Goal: Task Accomplishment & Management: Complete application form

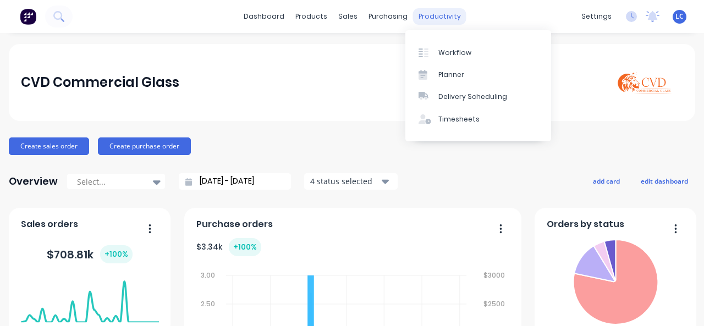
click at [420, 17] on div "productivity" at bounding box center [439, 16] width 53 height 17
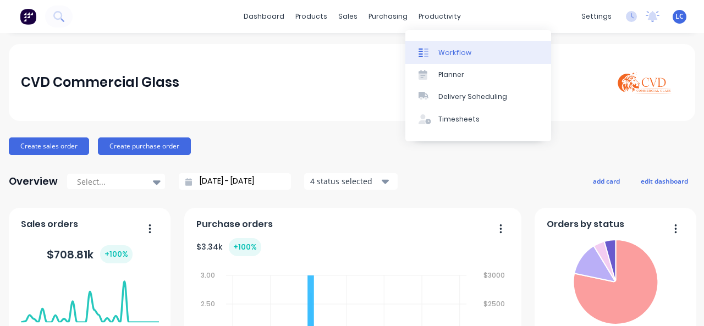
click at [429, 50] on div at bounding box center [427, 53] width 17 height 10
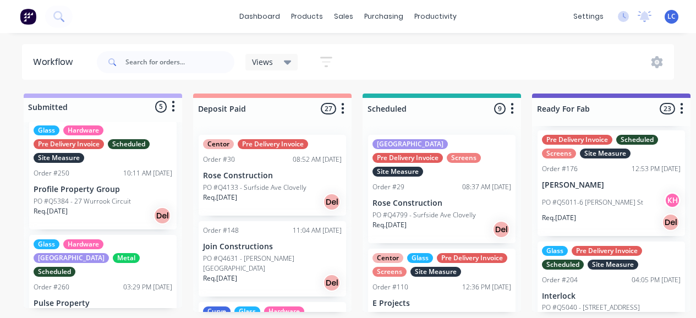
scroll to position [346, 0]
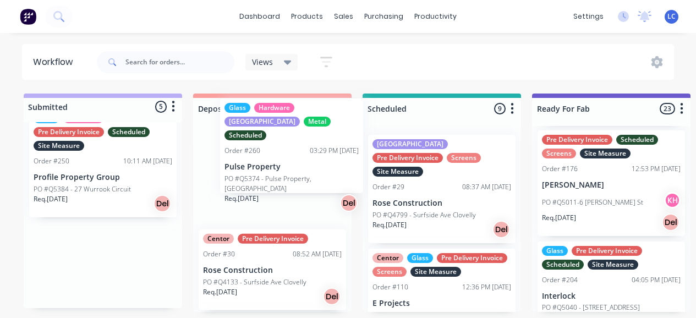
drag, startPoint x: 69, startPoint y: 251, endPoint x: 265, endPoint y: 139, distance: 225.8
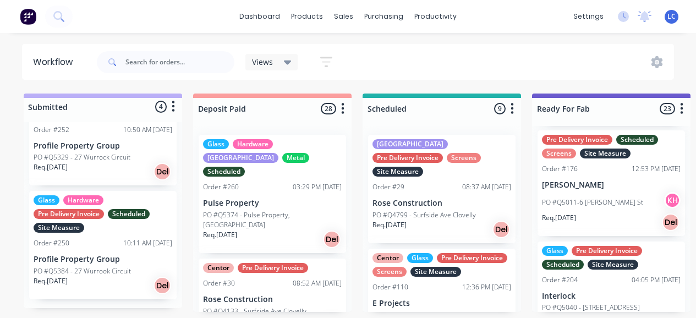
scroll to position [245, 0]
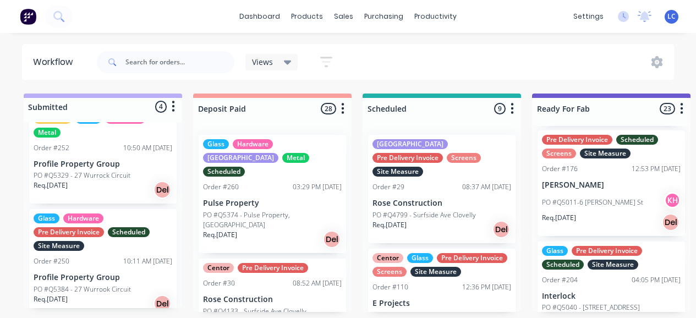
click at [162, 50] on div at bounding box center [166, 62] width 138 height 33
click at [159, 62] on input "text" at bounding box center [179, 62] width 109 height 22
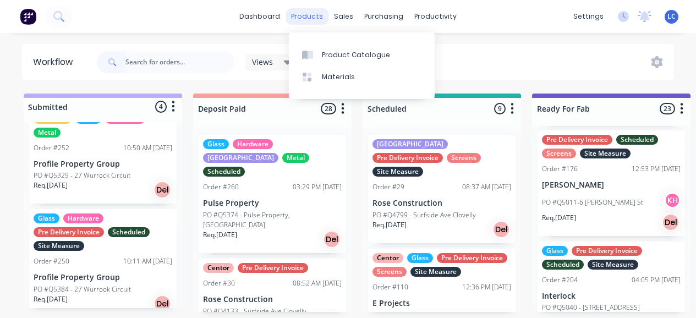
click at [327, 10] on div "products" at bounding box center [307, 16] width 43 height 17
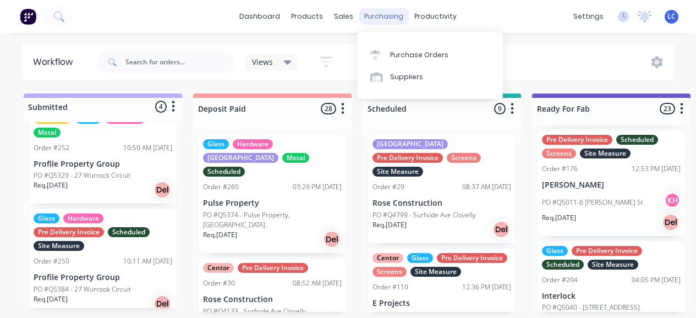
click at [359, 13] on div "purchasing" at bounding box center [384, 16] width 50 height 17
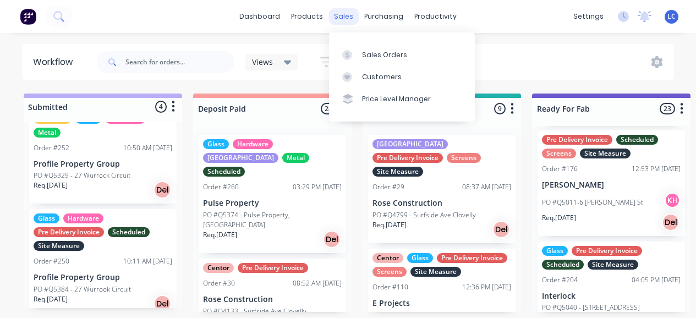
click at [335, 10] on div "sales" at bounding box center [344, 16] width 30 height 17
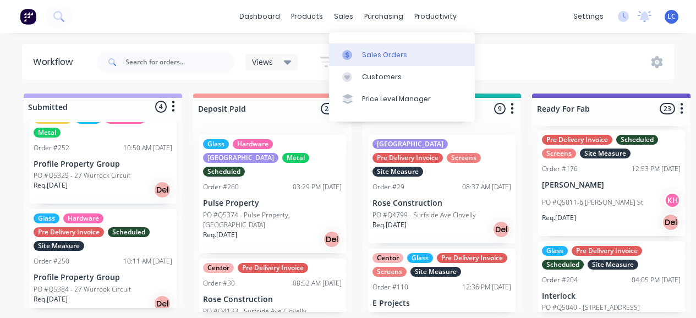
click at [375, 46] on link "Sales Orders" at bounding box center [402, 54] width 146 height 22
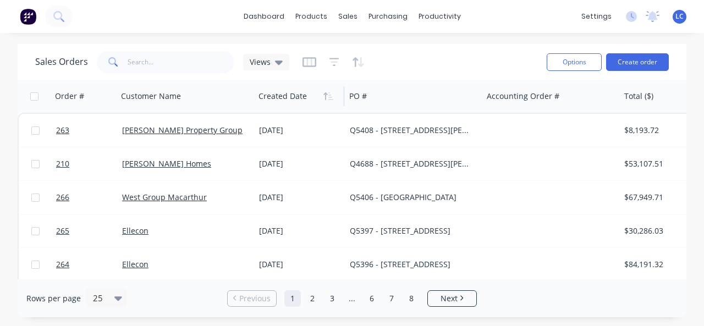
click at [278, 101] on div at bounding box center [298, 96] width 78 height 22
click at [329, 96] on icon "button" at bounding box center [331, 96] width 5 height 8
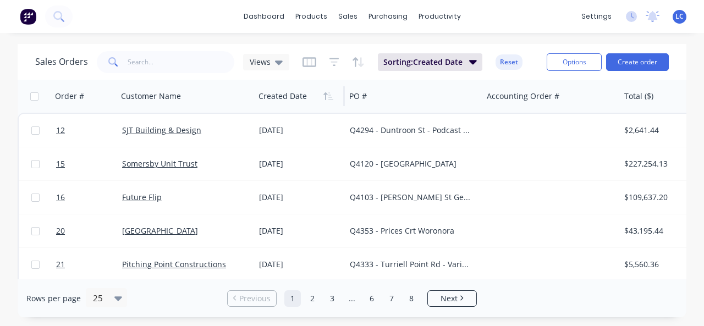
click at [329, 96] on icon "button" at bounding box center [331, 96] width 5 height 8
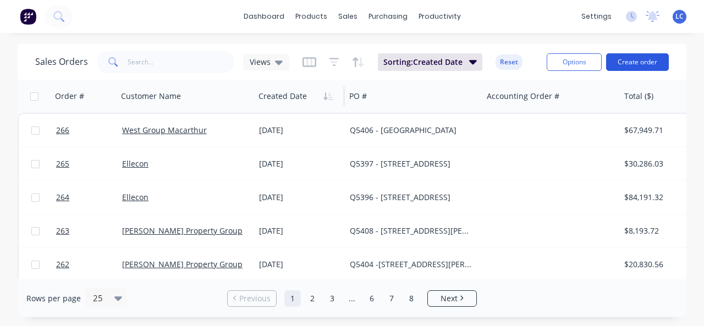
click at [639, 64] on button "Create order" at bounding box center [638, 62] width 63 height 18
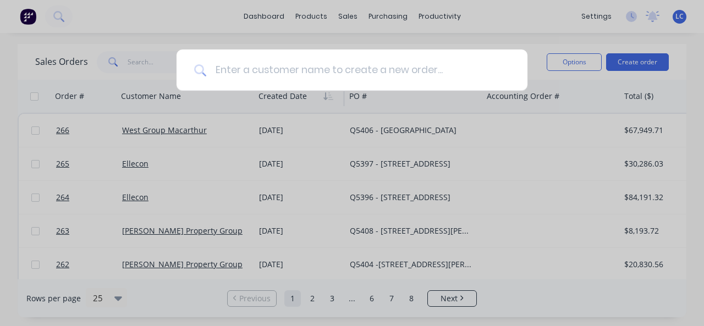
click at [291, 73] on input at bounding box center [358, 70] width 304 height 41
type input "Viridian"
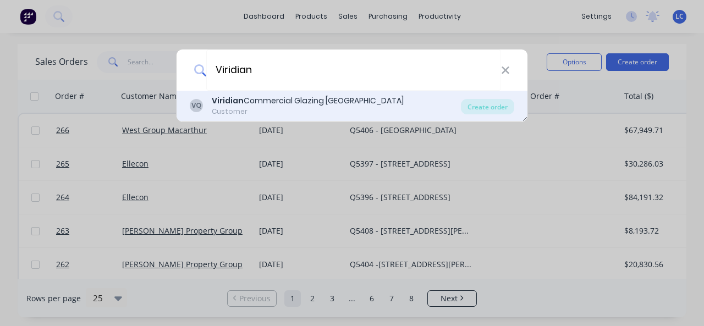
click at [282, 100] on div "Viridian Commercial Glazing [GEOGRAPHIC_DATA]" at bounding box center [308, 101] width 192 height 12
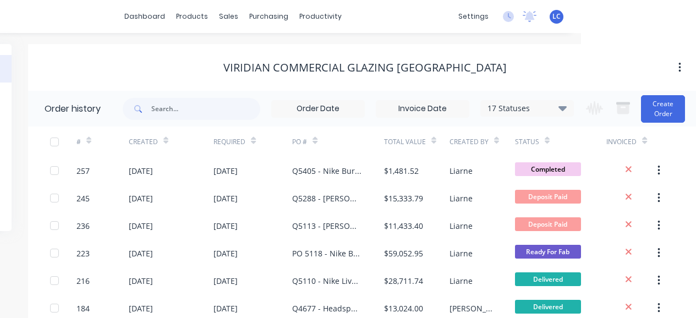
scroll to position [0, 121]
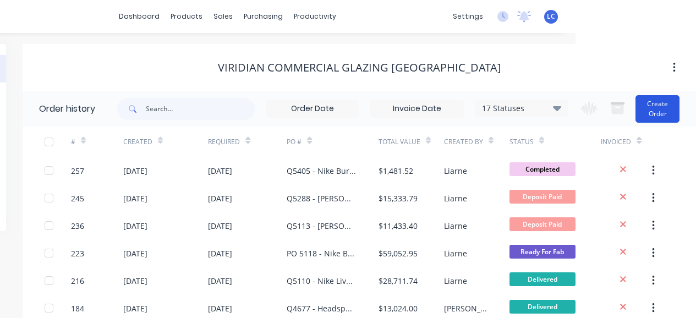
click at [658, 107] on button "Create Order" at bounding box center [658, 109] width 44 height 28
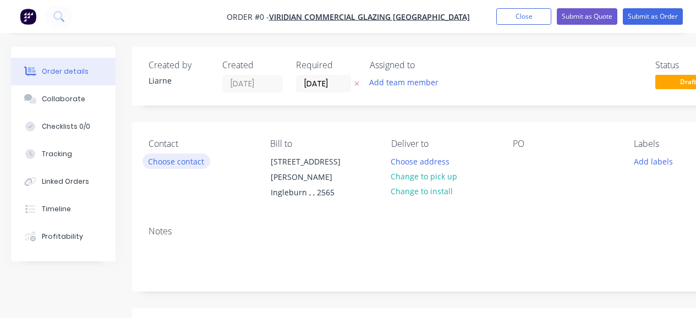
click at [162, 159] on button "Choose contact" at bounding box center [177, 161] width 68 height 15
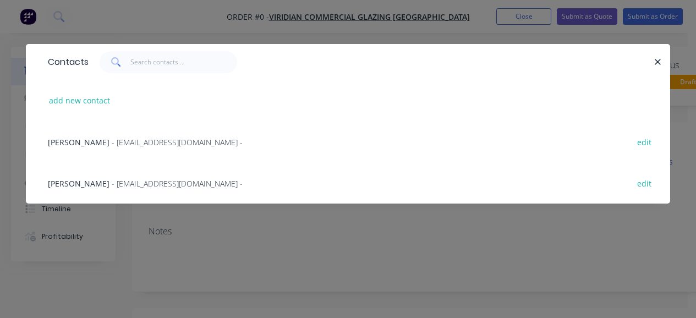
click at [107, 149] on div "[PERSON_NAME] - [EMAIL_ADDRESS][DOMAIN_NAME] - edit" at bounding box center [347, 141] width 611 height 41
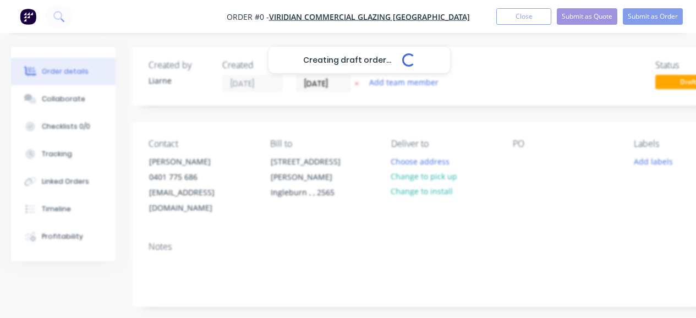
click at [107, 144] on button "Tracking" at bounding box center [63, 154] width 105 height 28
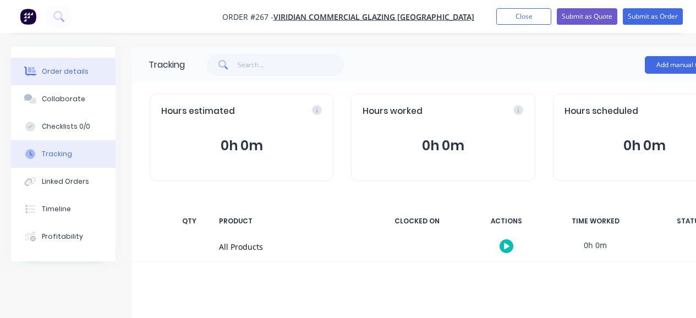
click at [56, 64] on button "Order details" at bounding box center [63, 72] width 105 height 28
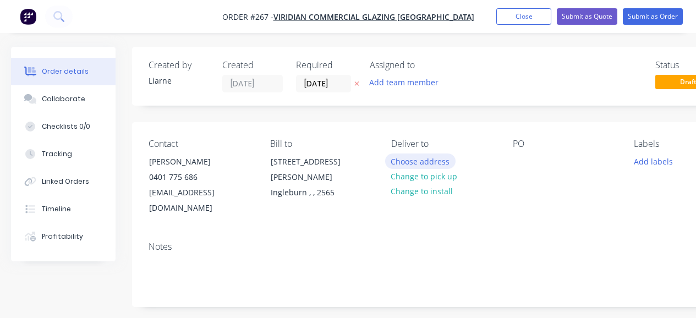
click at [416, 162] on button "Choose address" at bounding box center [420, 161] width 70 height 15
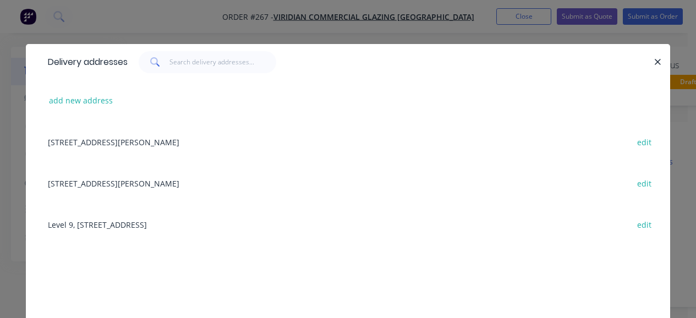
click at [416, 162] on div "[STREET_ADDRESS][PERSON_NAME] edit" at bounding box center [347, 182] width 611 height 41
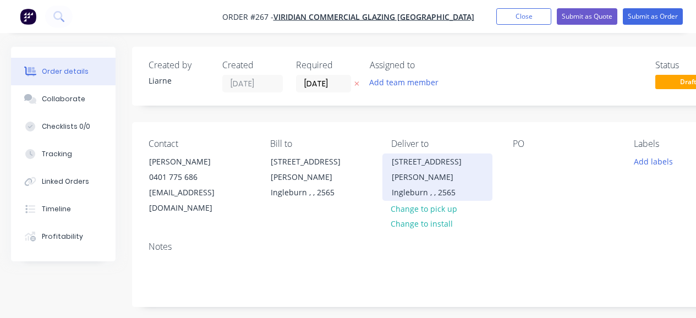
click at [392, 157] on div "[STREET_ADDRESS][PERSON_NAME]" at bounding box center [437, 169] width 91 height 31
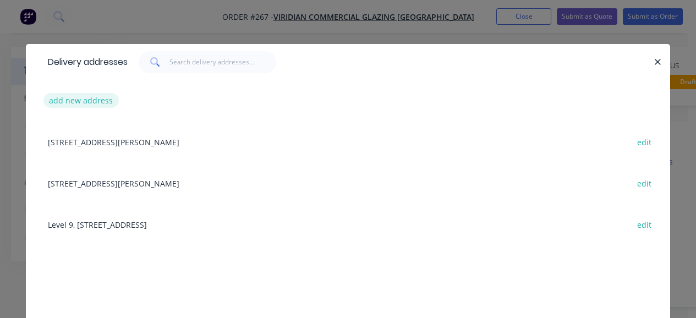
click at [68, 105] on button "add new address" at bounding box center [80, 100] width 75 height 15
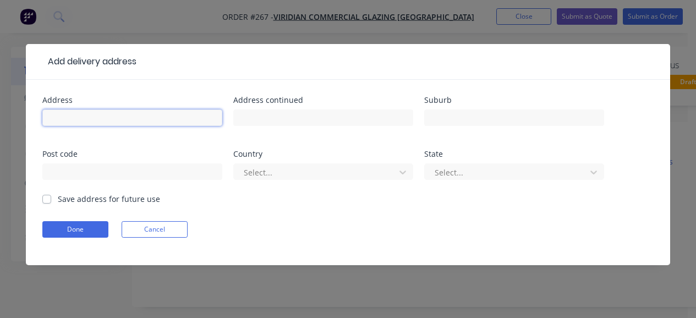
click at [135, 121] on input "text" at bounding box center [132, 118] width 180 height 17
type input "Shop 361/362"
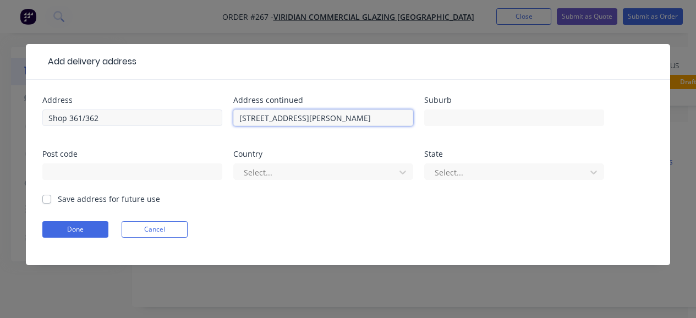
type input "[STREET_ADDRESS][PERSON_NAME]"
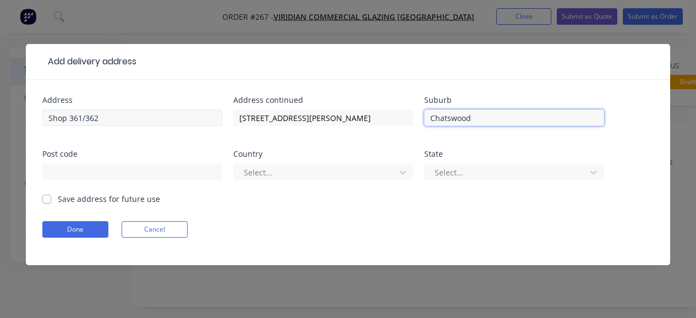
type input "Chatswood"
click at [46, 194] on input "Save address for future use" at bounding box center [46, 198] width 9 height 10
checkbox input "true"
click at [73, 241] on form "Address Shop 361/362 Address continued [STREET_ADDRESS][PERSON_NAME] Suburb Cha…" at bounding box center [347, 180] width 611 height 169
click at [73, 240] on form "Address Shop 361/362 Address continued [STREET_ADDRESS][PERSON_NAME] Suburb Cha…" at bounding box center [347, 180] width 611 height 169
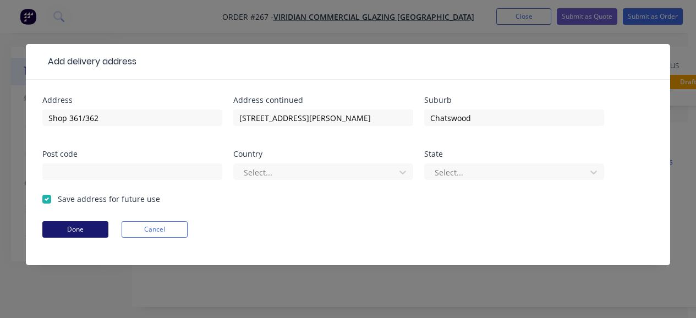
click at [80, 226] on button "Done" at bounding box center [75, 229] width 66 height 17
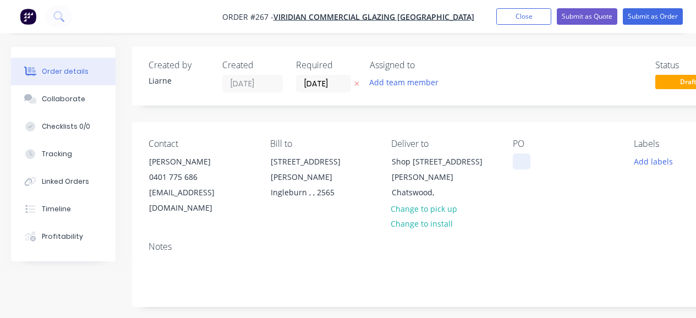
click at [523, 163] on div at bounding box center [522, 162] width 18 height 16
click at [523, 163] on div "Q5378 - New Balance Sh" at bounding box center [565, 168] width 104 height 28
click at [670, 161] on button "Add labels" at bounding box center [653, 161] width 51 height 15
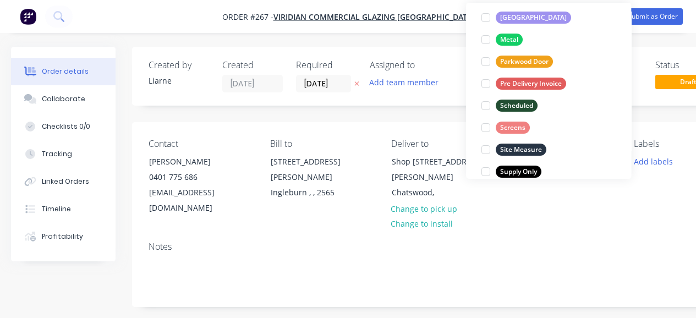
scroll to position [274, 0]
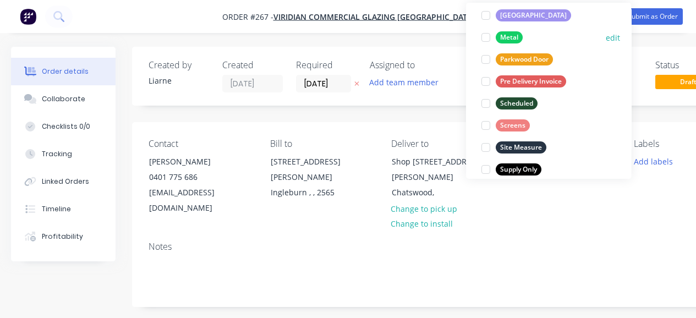
click at [485, 38] on div at bounding box center [486, 37] width 22 height 22
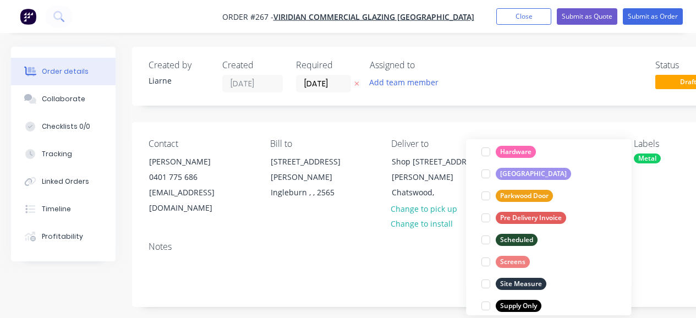
scroll to position [53, 0]
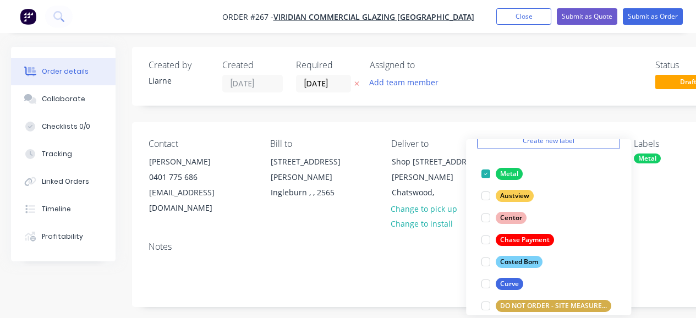
click at [660, 225] on div "Contact [PERSON_NAME] [PHONE_NUMBER] [EMAIL_ADDRESS][DOMAIN_NAME] [PERSON_NAME]…" at bounding box center [443, 177] width 622 height 111
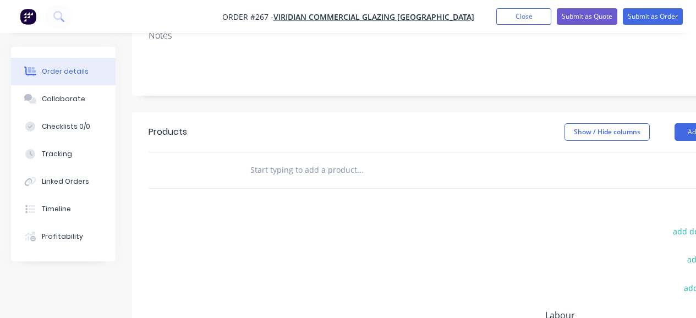
scroll to position [230, 0]
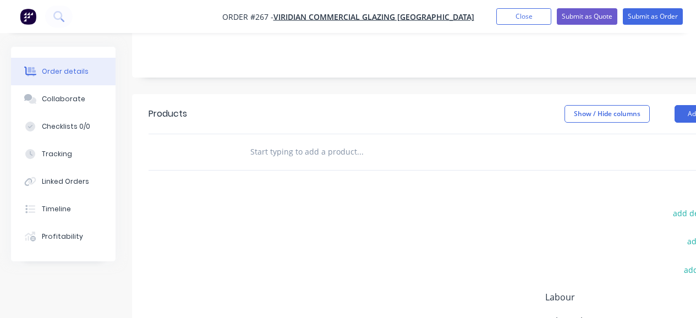
click at [267, 152] on input "text" at bounding box center [360, 152] width 220 height 22
type input "T"
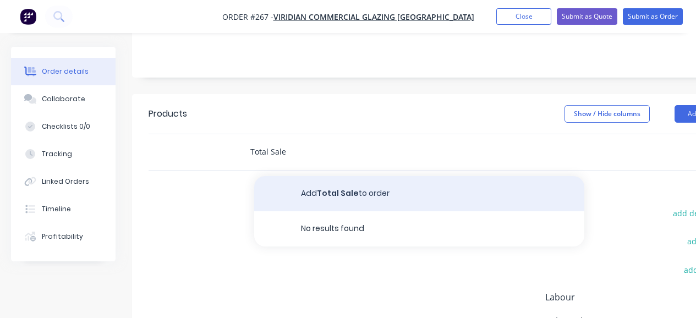
type input "Total Sale"
click at [323, 192] on button "Add Total Sale to order" at bounding box center [419, 193] width 330 height 35
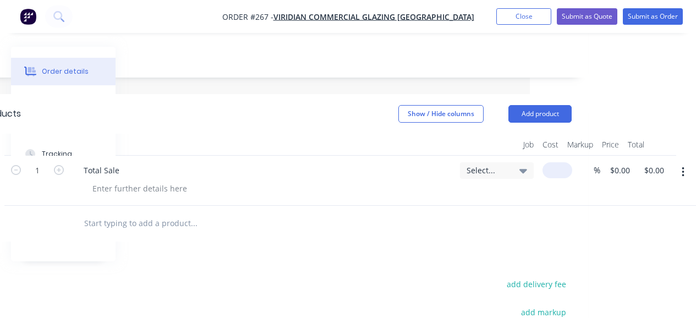
scroll to position [230, 154]
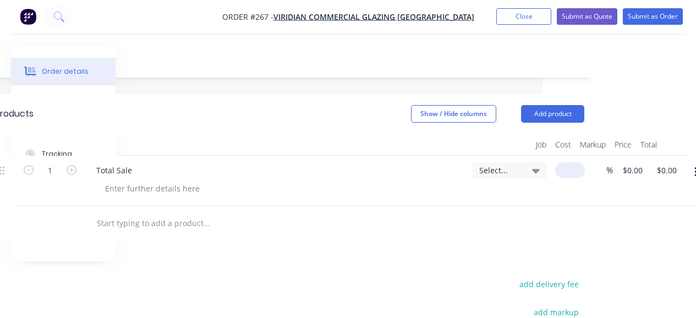
click at [555, 165] on div "$0.00" at bounding box center [568, 181] width 34 height 50
click at [585, 168] on div "%" at bounding box center [599, 181] width 28 height 50
type input "8"
click at [641, 19] on button "Submit as Order" at bounding box center [653, 16] width 60 height 17
type input "$28,685.79"
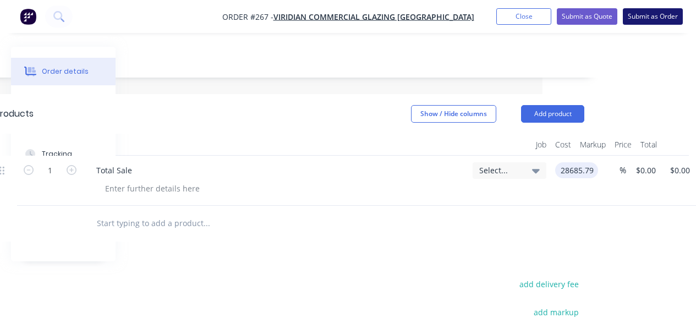
type input "$28,685.79"
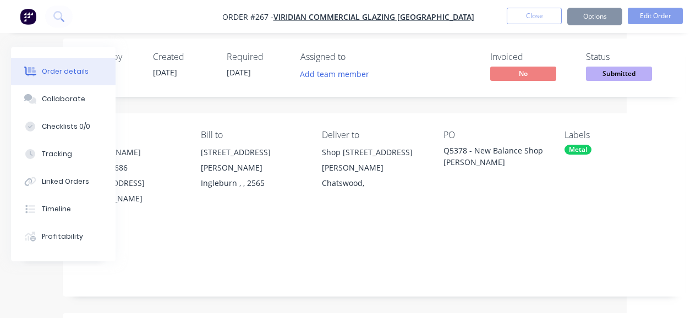
scroll to position [230, 69]
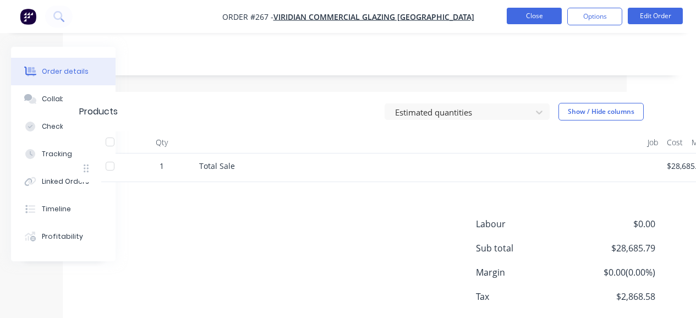
click at [530, 8] on button "Close" at bounding box center [534, 16] width 55 height 17
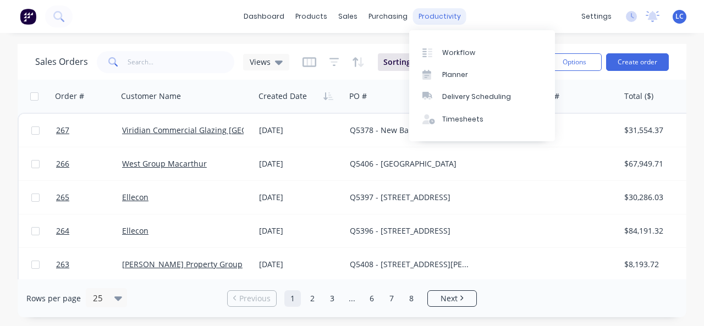
click at [430, 12] on div "productivity" at bounding box center [439, 16] width 53 height 17
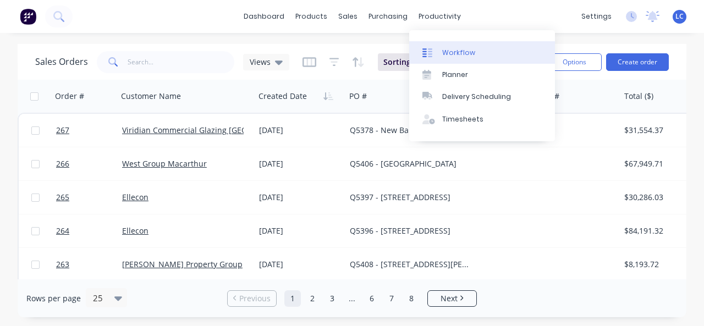
click at [438, 42] on link "Workflow" at bounding box center [482, 52] width 146 height 22
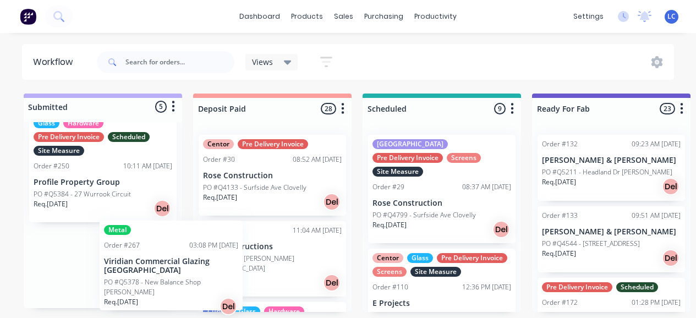
scroll to position [2, 0]
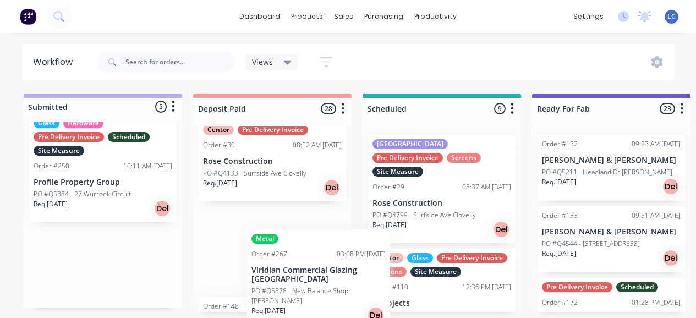
drag, startPoint x: 45, startPoint y: 264, endPoint x: 267, endPoint y: 276, distance: 222.7
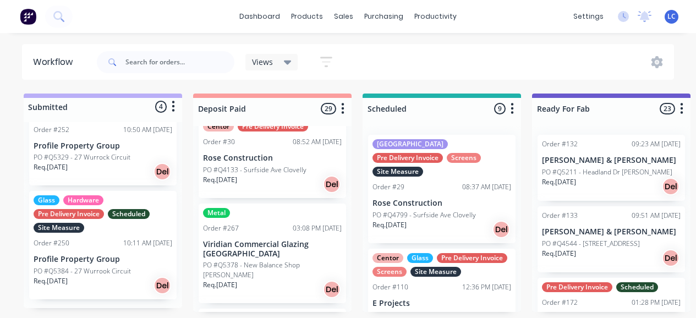
scroll to position [245, 0]
